Goal: Transaction & Acquisition: Purchase product/service

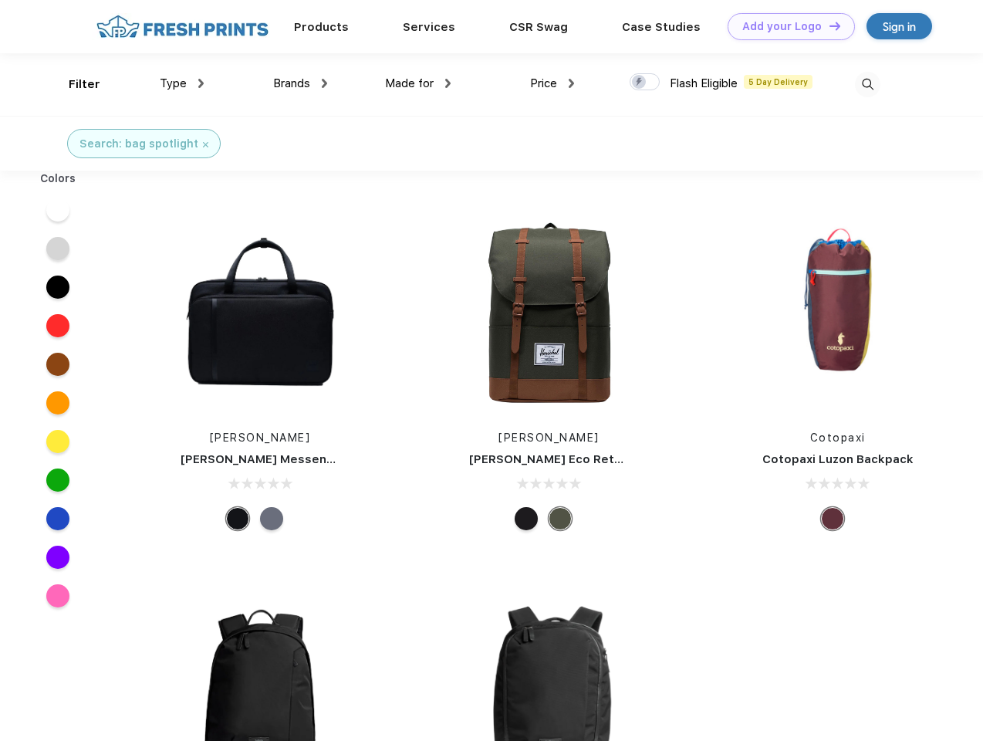
scroll to position [1, 0]
click at [785, 26] on link "Add your Logo Design Tool" at bounding box center [791, 26] width 127 height 27
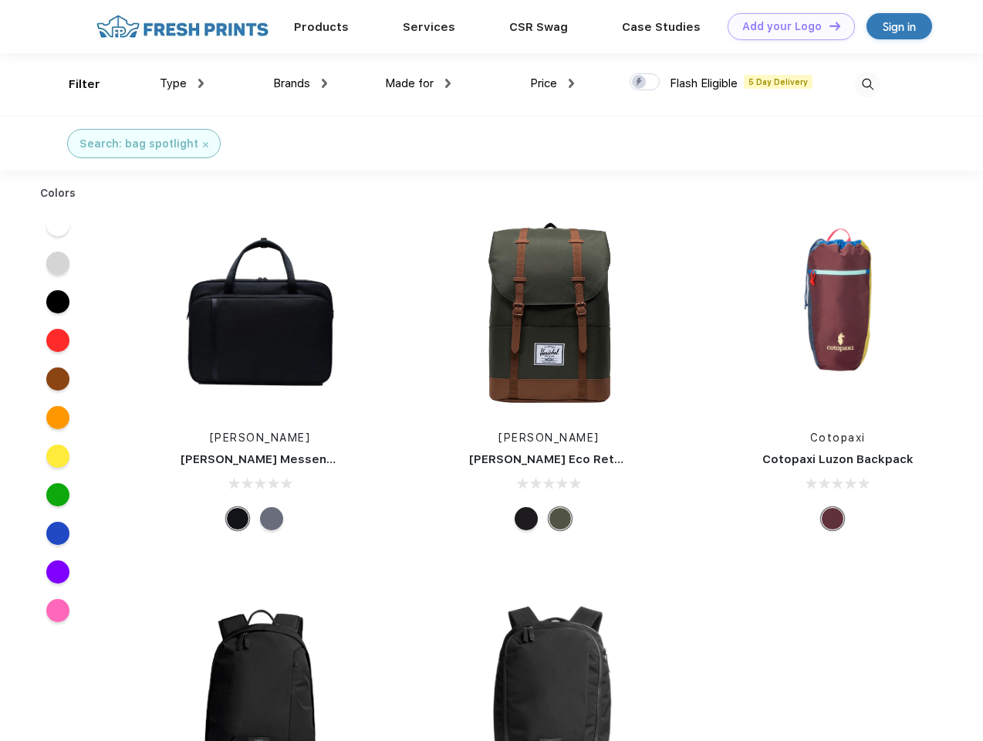
click at [0, 0] on div "Design Tool" at bounding box center [0, 0] width 0 height 0
click at [828, 25] on link "Add your Logo Design Tool" at bounding box center [791, 26] width 127 height 27
click at [74, 84] on div "Filter" at bounding box center [85, 85] width 32 height 18
click at [182, 83] on span "Type" at bounding box center [173, 83] width 27 height 14
click at [300, 83] on span "Brands" at bounding box center [291, 83] width 37 height 14
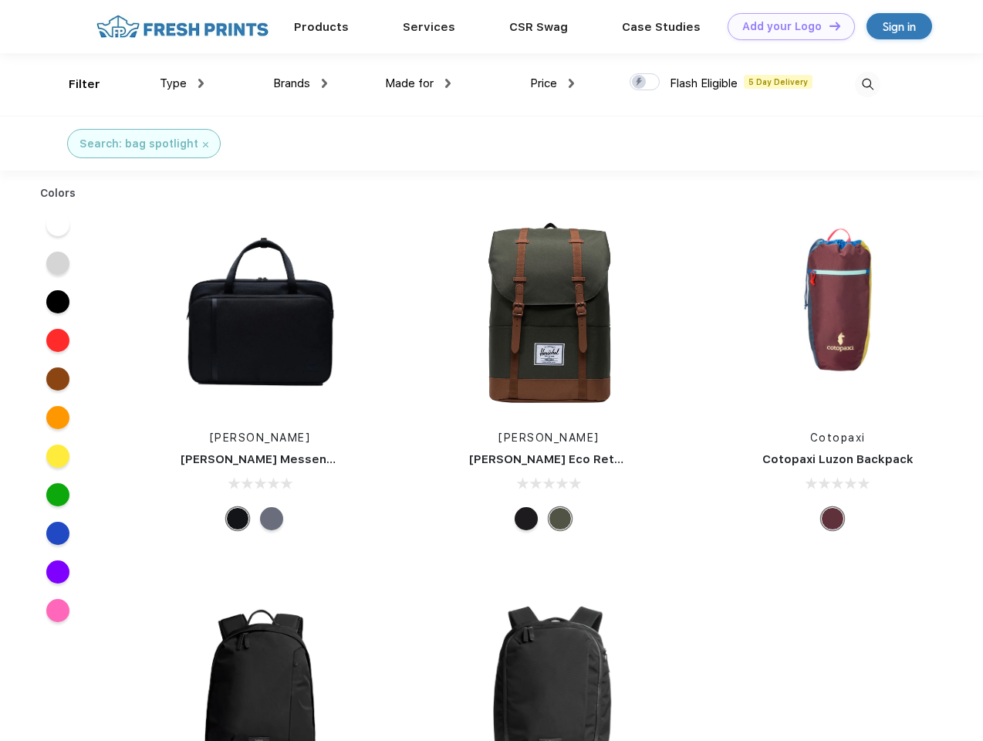
click at [418, 83] on span "Made for" at bounding box center [409, 83] width 49 height 14
click at [552, 83] on span "Price" at bounding box center [543, 83] width 27 height 14
click at [645, 83] on div at bounding box center [645, 81] width 30 height 17
click at [640, 83] on input "checkbox" at bounding box center [635, 78] width 10 height 10
click at [867, 84] on img at bounding box center [867, 84] width 25 height 25
